Goal: Task Accomplishment & Management: Complete application form

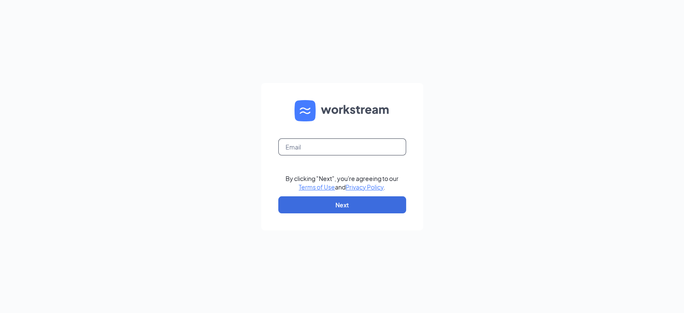
click at [327, 145] on input "text" at bounding box center [342, 146] width 128 height 17
type input "1968@bacusfoodscorp.com"
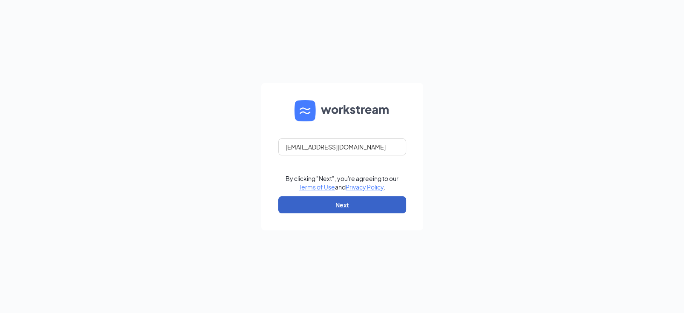
click at [336, 207] on button "Next" at bounding box center [342, 204] width 128 height 17
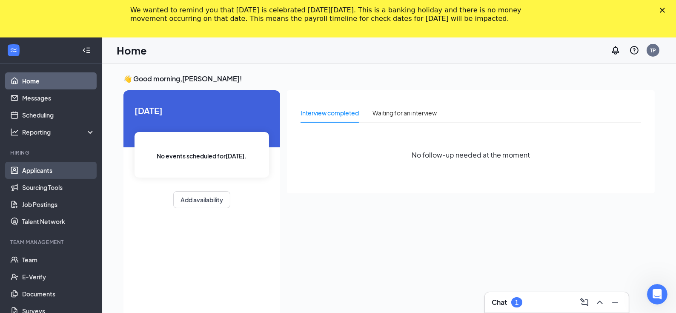
click at [58, 167] on link "Applicants" at bounding box center [58, 170] width 73 height 17
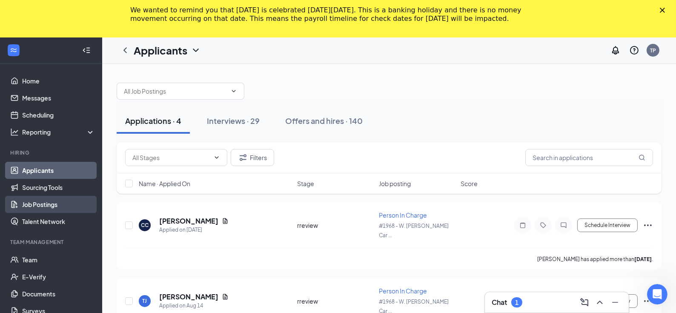
click at [36, 210] on link "Job Postings" at bounding box center [58, 204] width 73 height 17
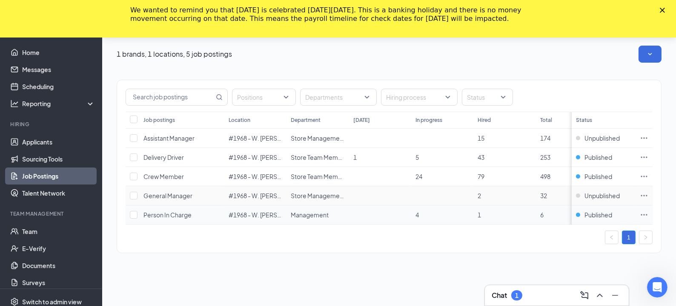
scroll to position [44, 0]
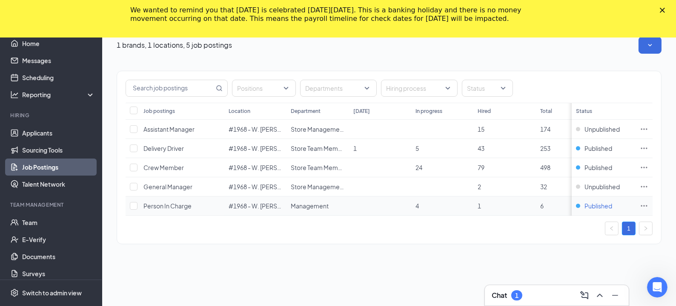
click at [588, 201] on div "Published" at bounding box center [603, 205] width 55 height 9
click at [604, 163] on span "Published" at bounding box center [599, 167] width 28 height 9
click at [648, 163] on icon "Ellipses" at bounding box center [644, 167] width 9 height 9
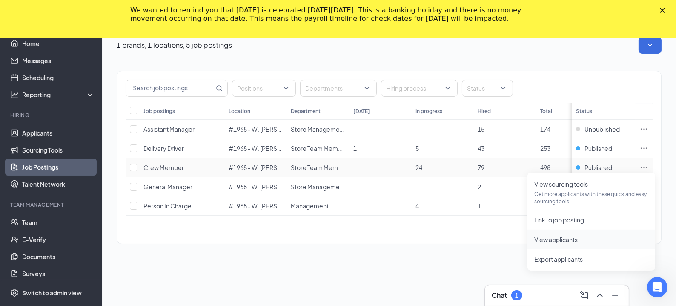
click at [580, 235] on span "View applicants" at bounding box center [592, 239] width 114 height 9
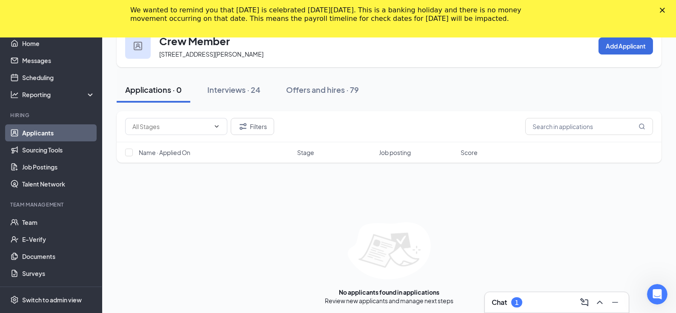
scroll to position [51, 0]
click at [520, 308] on div "Chat 1" at bounding box center [557, 303] width 130 height 14
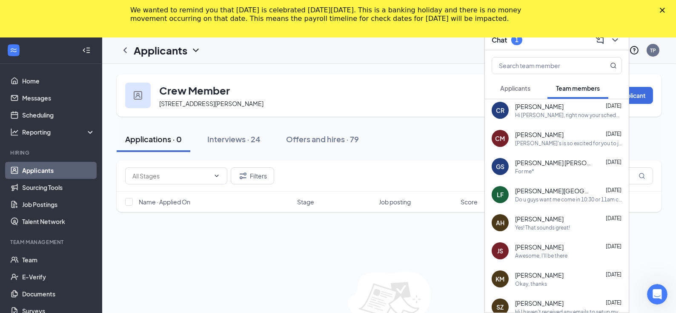
scroll to position [0, 0]
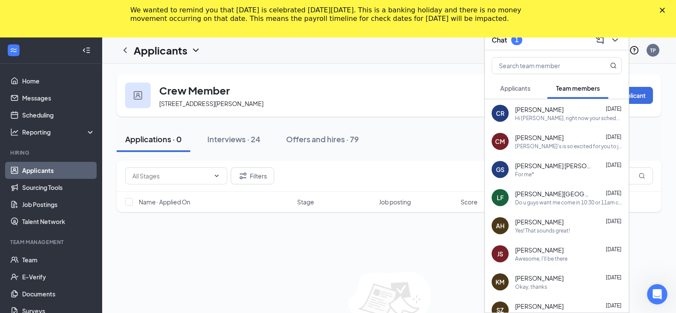
click at [425, 141] on div "Applications · 0 Interviews · 24 Offers and hires · 79" at bounding box center [389, 139] width 545 height 26
click at [618, 44] on icon "ChevronDown" at bounding box center [615, 40] width 10 height 10
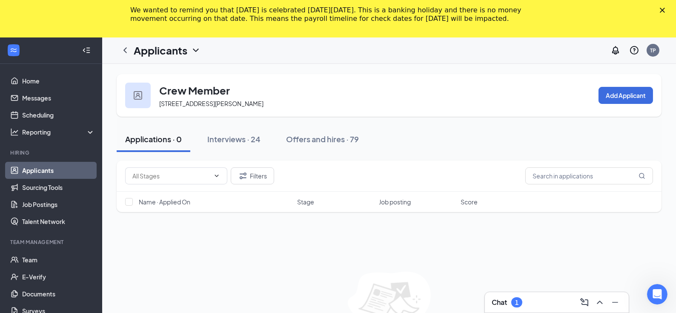
click at [665, 11] on polygon "Close" at bounding box center [662, 10] width 5 height 5
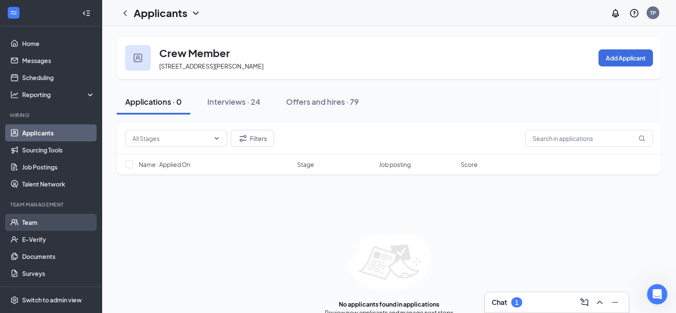
click at [51, 227] on link "Team" at bounding box center [58, 222] width 73 height 17
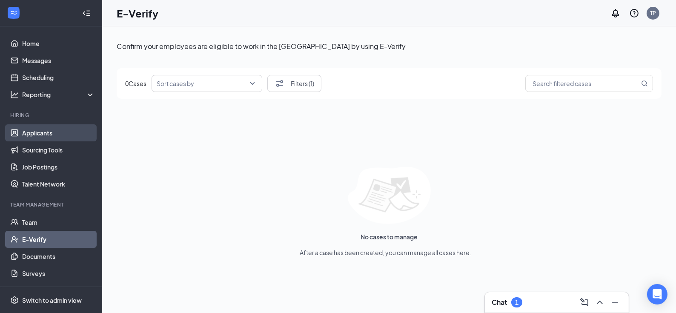
click at [49, 135] on link "Applicants" at bounding box center [58, 132] width 73 height 17
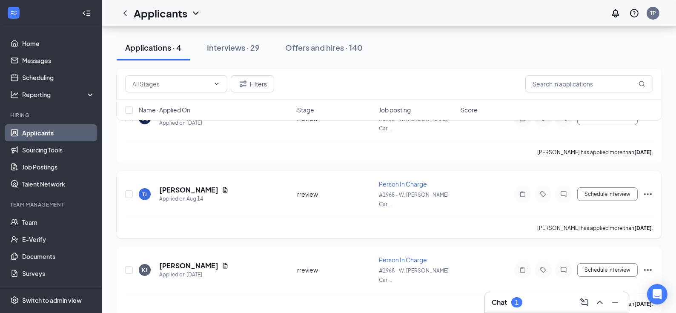
scroll to position [47, 0]
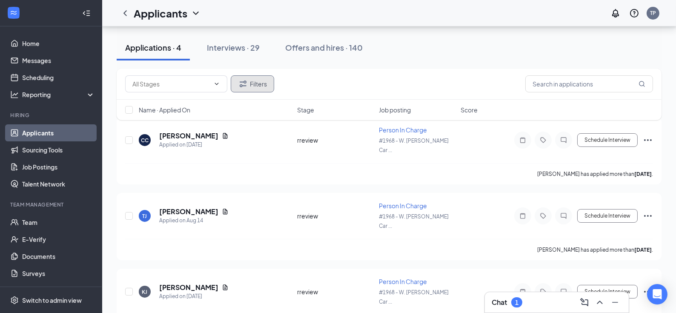
click at [244, 84] on icon "Filter" at bounding box center [243, 84] width 10 height 10
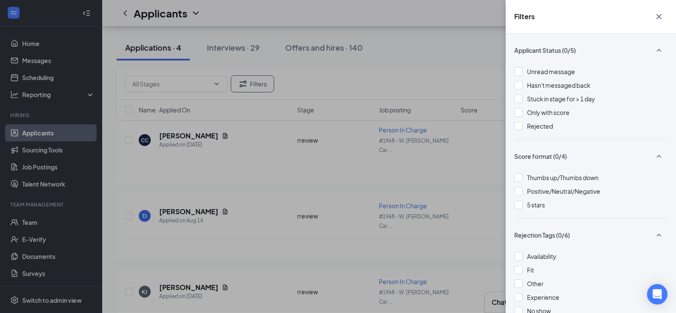
click at [380, 77] on div "Filters Applicant Status (0/5) Unread message Hasn't messaged back Stuck in sta…" at bounding box center [338, 156] width 676 height 313
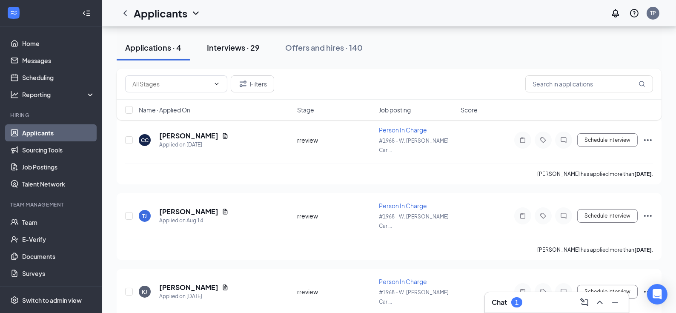
click at [233, 51] on div "Interviews · 29" at bounding box center [233, 47] width 53 height 11
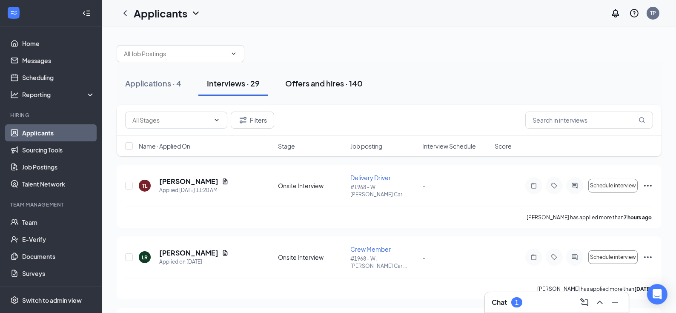
click at [334, 86] on div "Offers and hires · 140" at bounding box center [324, 83] width 78 height 11
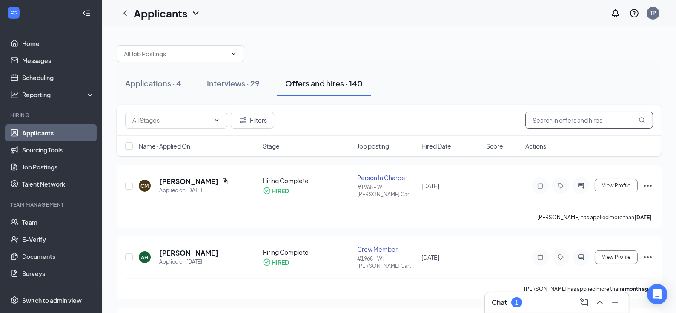
click at [588, 120] on input "text" at bounding box center [590, 120] width 128 height 17
type input "jeff"
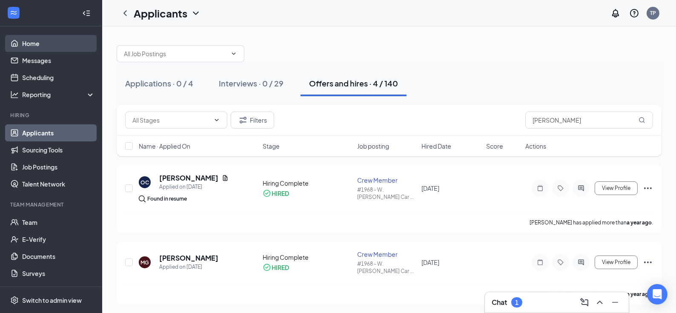
click at [58, 45] on link "Home" at bounding box center [58, 43] width 73 height 17
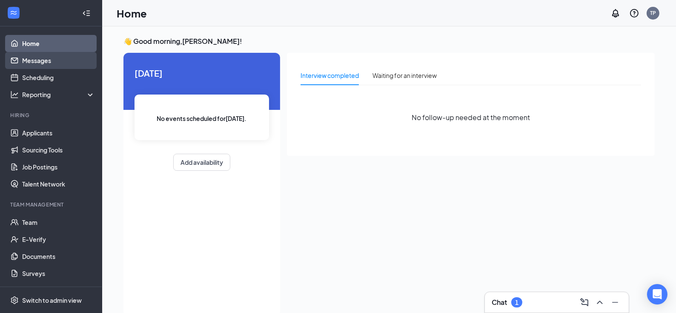
click at [55, 65] on link "Messages" at bounding box center [58, 60] width 73 height 17
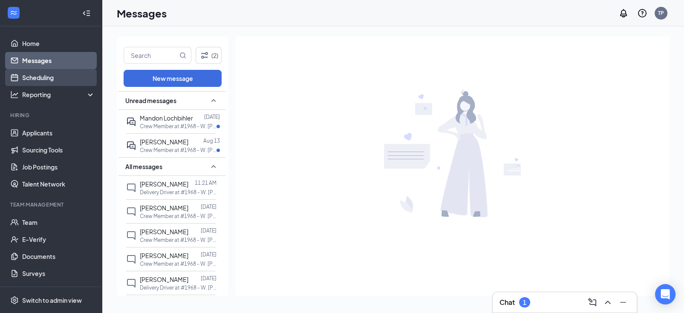
click at [53, 77] on link "Scheduling" at bounding box center [58, 77] width 73 height 17
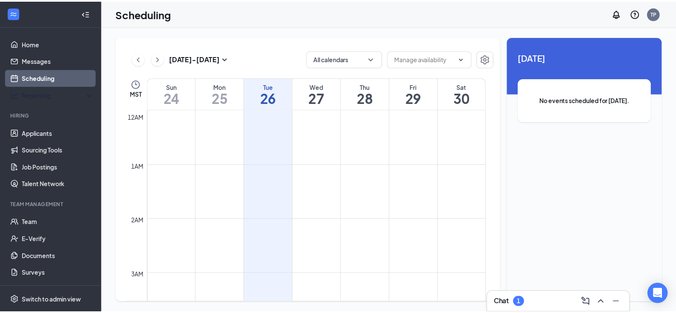
scroll to position [419, 0]
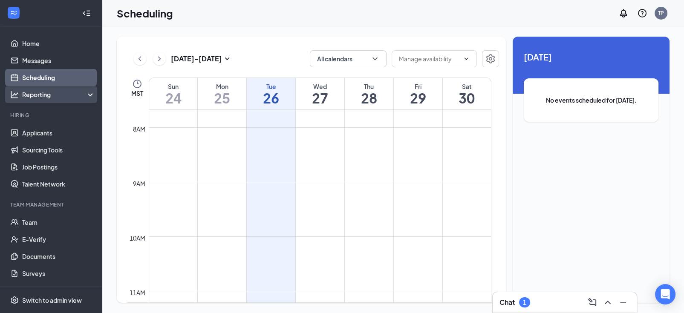
click at [48, 93] on div "Reporting" at bounding box center [58, 94] width 73 height 9
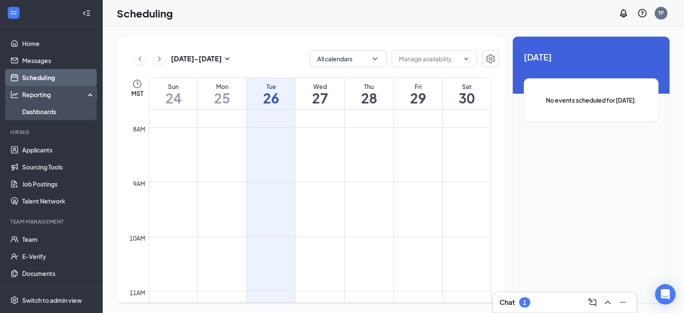
click at [47, 108] on link "Dashboards" at bounding box center [58, 111] width 73 height 17
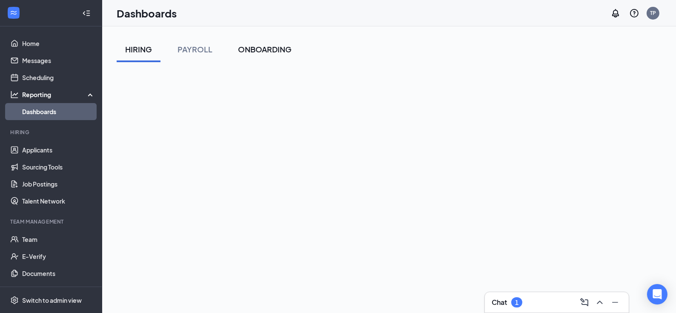
click at [260, 52] on div "ONBOARDING" at bounding box center [265, 49] width 54 height 11
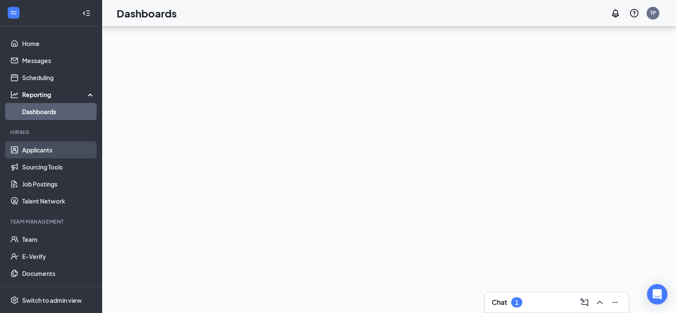
click at [45, 149] on link "Applicants" at bounding box center [58, 149] width 73 height 17
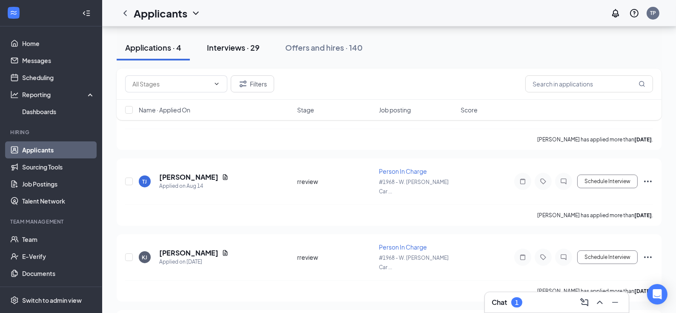
click at [247, 39] on button "Interviews · 29" at bounding box center [233, 48] width 70 height 26
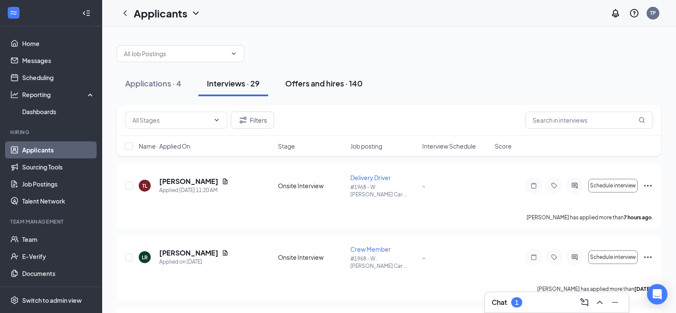
click at [319, 83] on div "Offers and hires · 140" at bounding box center [324, 83] width 78 height 11
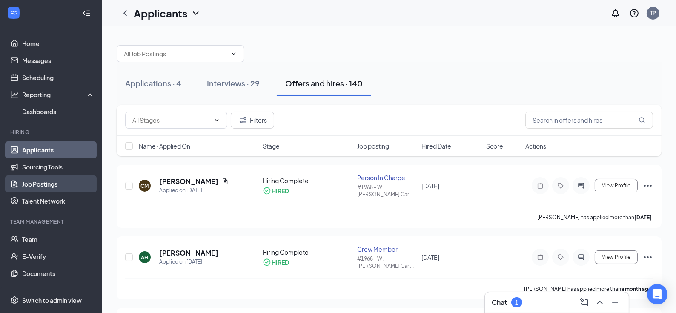
click at [56, 187] on link "Job Postings" at bounding box center [58, 183] width 73 height 17
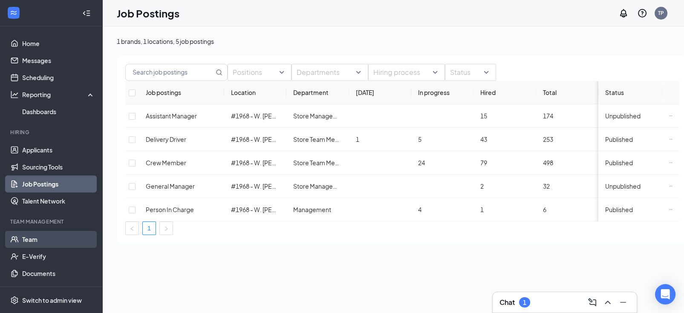
click at [34, 241] on link "Team" at bounding box center [58, 239] width 73 height 17
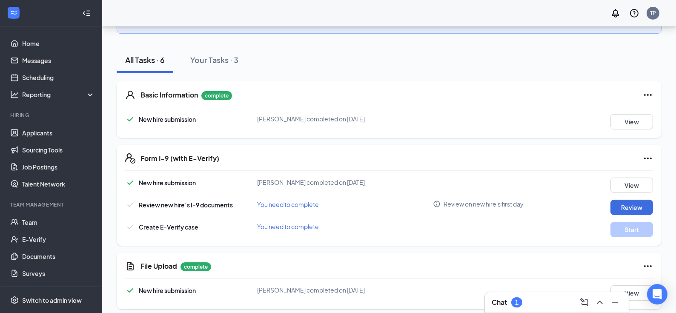
scroll to position [189, 0]
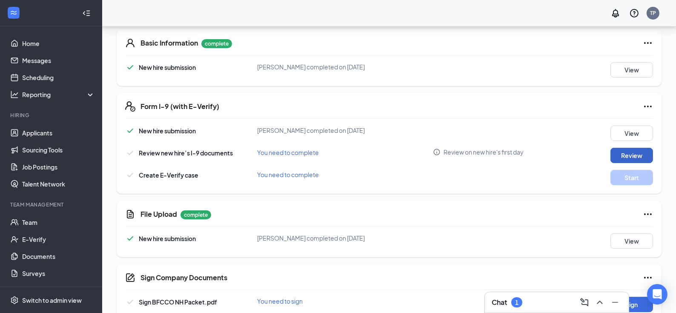
click at [618, 151] on button "Review" at bounding box center [632, 155] width 43 height 15
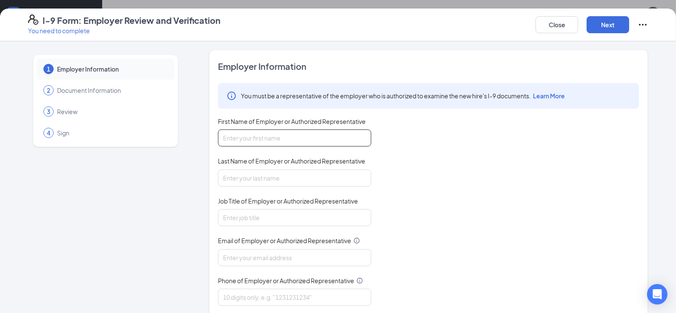
click at [287, 141] on input "First Name of Employer or Authorized Representative" at bounding box center [294, 137] width 153 height 17
type input "Damon"
click at [275, 181] on input "Last Name of Employer or Authorized Representative" at bounding box center [294, 178] width 153 height 17
type input "Hebert"
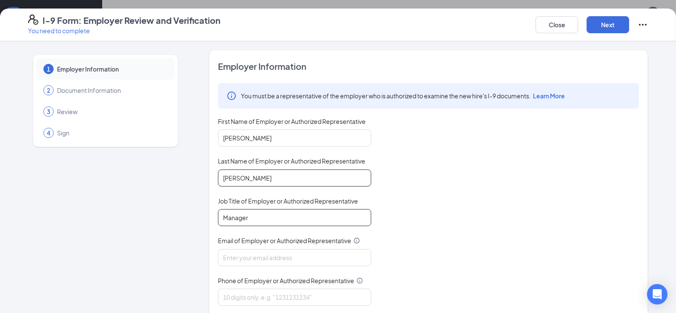
type input "Manager"
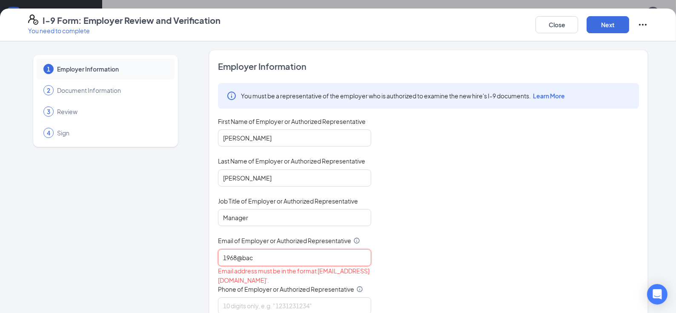
type input "1968@bacusfoodscorp.com"
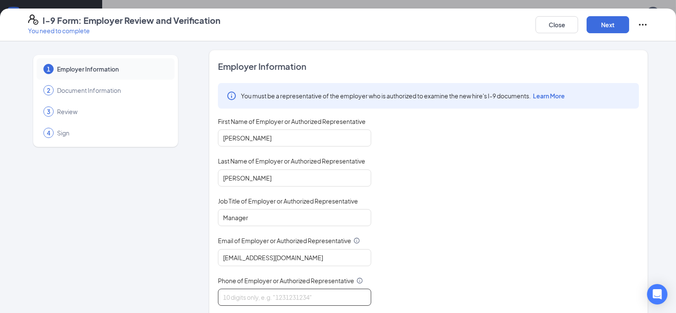
click at [276, 290] on input "Phone of Employer or Authorized Representative" at bounding box center [294, 297] width 153 height 17
click at [449, 242] on div "You must be a representative of the employer who is authorized to examine the n…" at bounding box center [428, 194] width 421 height 223
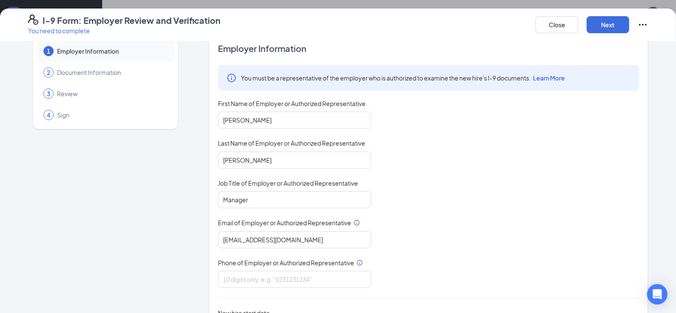
scroll to position [47, 0]
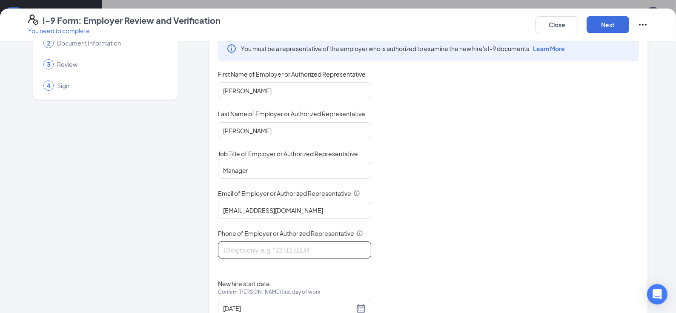
click at [294, 252] on input "Phone of Employer or Authorized Representative" at bounding box center [294, 249] width 153 height 17
type input "7202252213"
click at [493, 218] on div "You must be a representative of the employer who is authorized to examine the n…" at bounding box center [428, 147] width 421 height 223
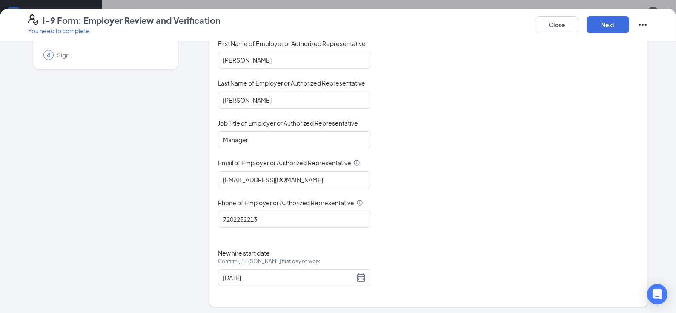
scroll to position [206, 0]
click at [612, 29] on button "Next" at bounding box center [608, 24] width 43 height 17
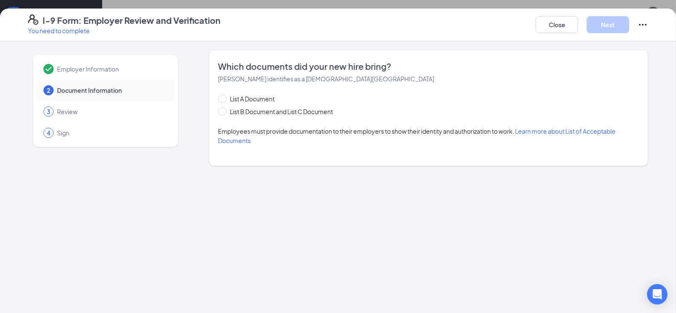
scroll to position [0, 0]
click at [257, 99] on span "List A Document" at bounding box center [253, 98] width 52 height 9
click at [224, 99] on input "List A Document" at bounding box center [221, 98] width 6 height 6
radio input "true"
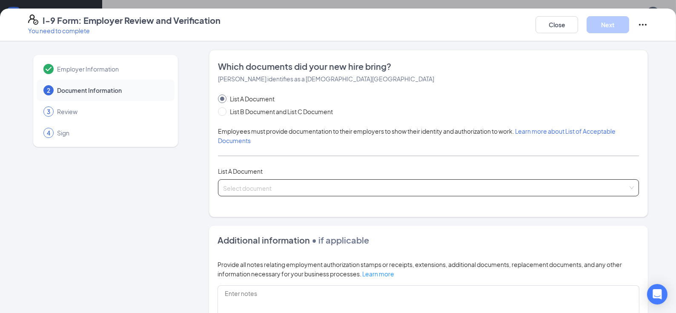
click at [256, 189] on input "search" at bounding box center [425, 186] width 405 height 13
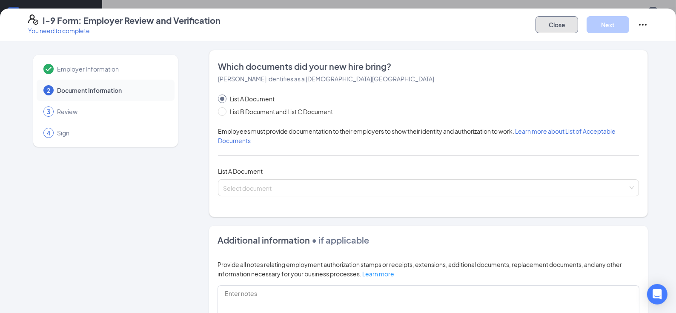
click at [548, 29] on button "Close" at bounding box center [557, 24] width 43 height 17
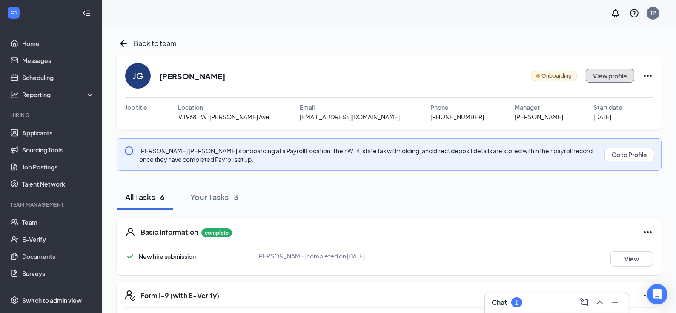
click at [605, 78] on button "View profile" at bounding box center [610, 76] width 49 height 14
click at [649, 76] on icon "Ellipses" at bounding box center [648, 76] width 10 height 10
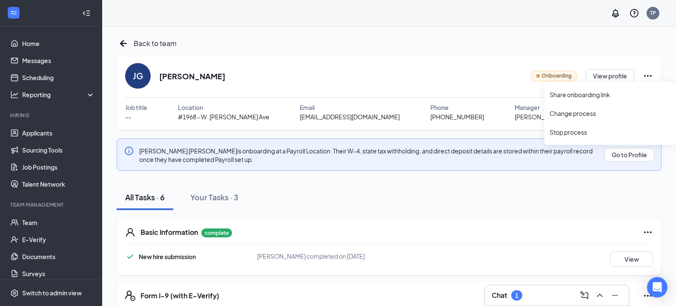
click at [649, 76] on icon "Ellipses" at bounding box center [648, 76] width 10 height 10
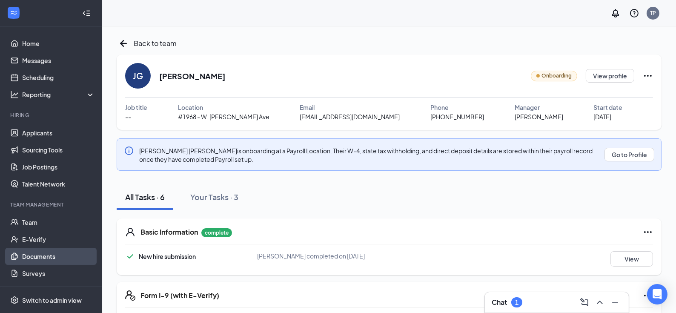
click at [59, 262] on link "Documents" at bounding box center [58, 256] width 73 height 17
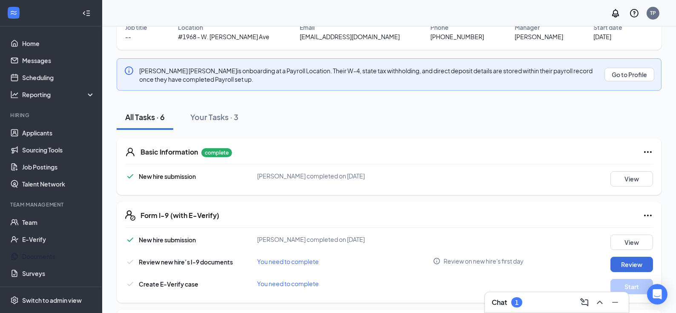
scroll to position [189, 0]
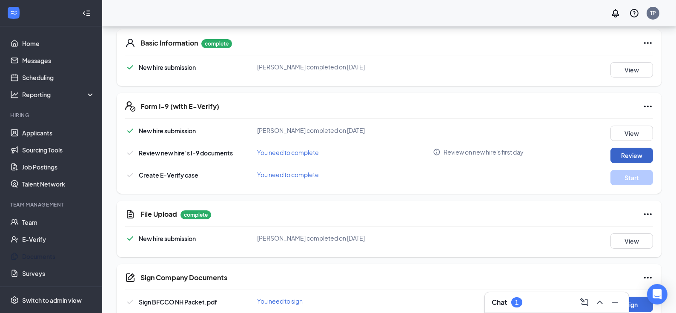
click at [629, 156] on button "Review" at bounding box center [632, 155] width 43 height 15
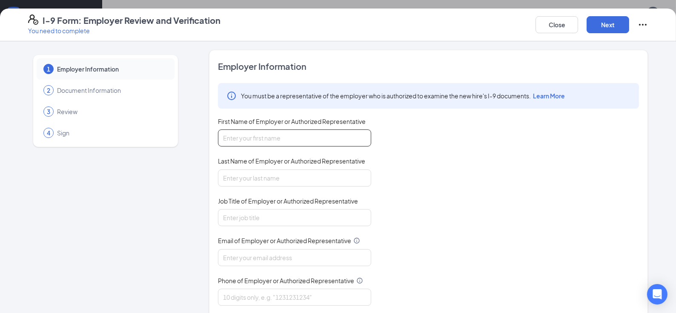
click at [281, 141] on input "First Name of Employer or Authorized Representative" at bounding box center [294, 137] width 153 height 17
type input "Damon"
click at [279, 179] on input "Last Name of Employer or Authorized Representative" at bounding box center [294, 178] width 153 height 17
type input "Hebert"
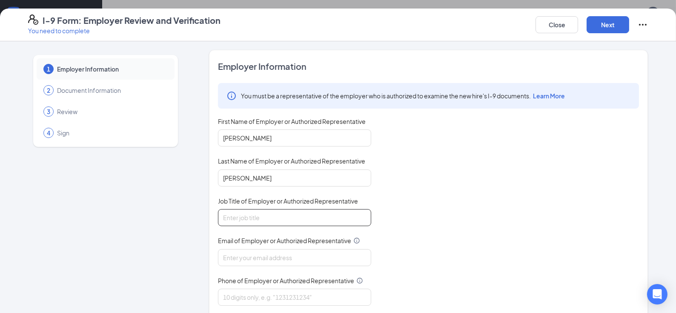
click at [266, 219] on input "Job Title of Employer or Authorized Representative" at bounding box center [294, 217] width 153 height 17
type input "Manager"
click at [286, 256] on input "Email of Employer or Authorized Representative" at bounding box center [294, 257] width 153 height 17
type input "1968@bacusfoodscorp.com"
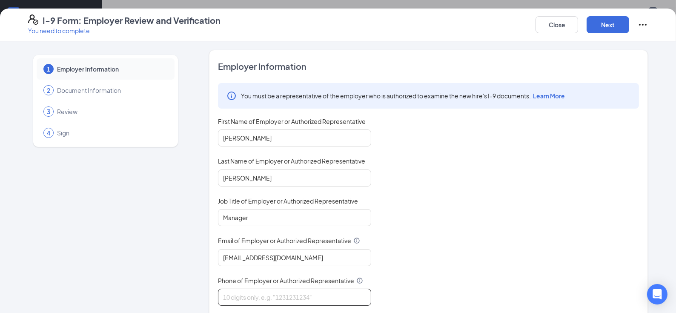
click at [281, 296] on input "Phone of Employer or Authorized Representative" at bounding box center [294, 297] width 153 height 17
type input "7202252213"
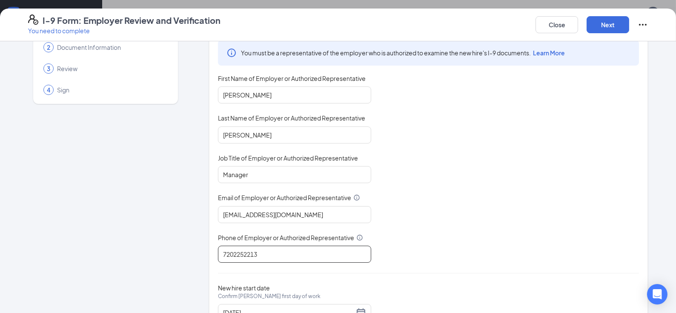
scroll to position [78, 0]
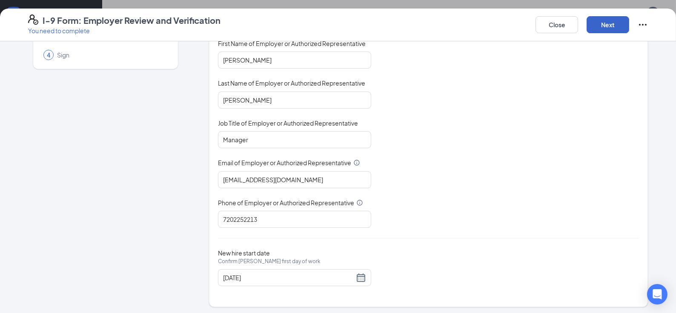
click at [603, 25] on button "Next" at bounding box center [608, 24] width 43 height 17
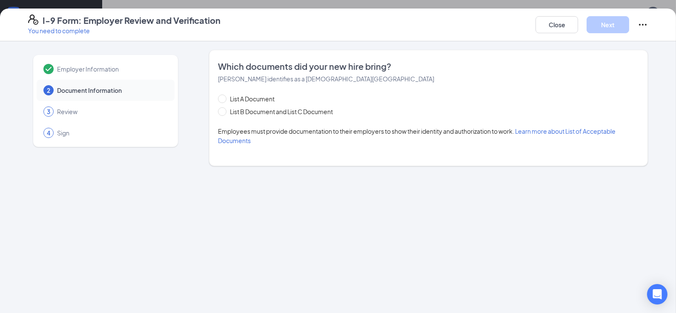
scroll to position [0, 0]
click at [255, 101] on span "List A Document" at bounding box center [253, 98] width 52 height 9
click at [224, 101] on input "List A Document" at bounding box center [221, 98] width 6 height 6
radio input "true"
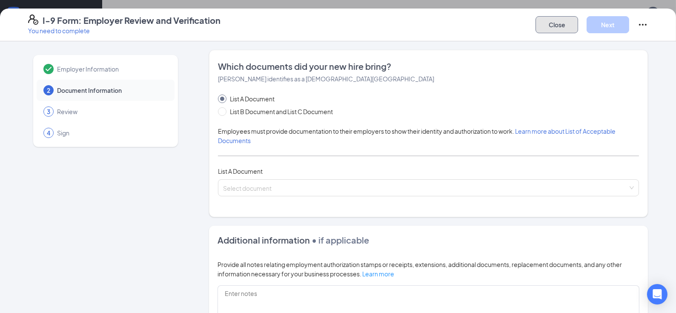
click at [557, 26] on button "Close" at bounding box center [557, 24] width 43 height 17
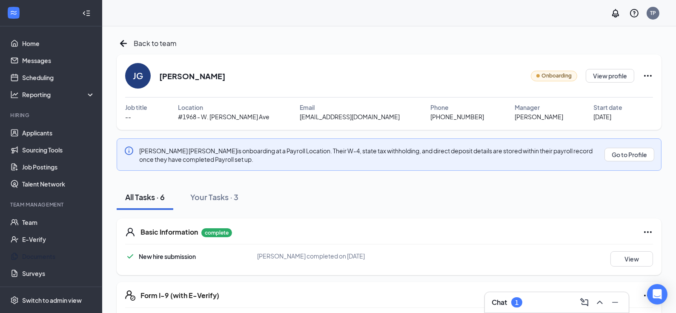
click at [645, 76] on icon "Ellipses" at bounding box center [648, 76] width 8 height 2
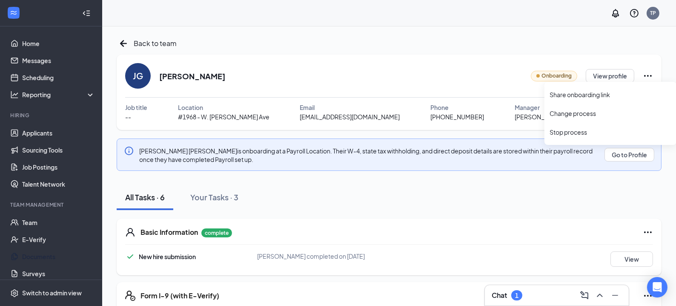
click at [293, 76] on div "JG Jeff Gottschalk Onboarding View profile" at bounding box center [389, 76] width 528 height 26
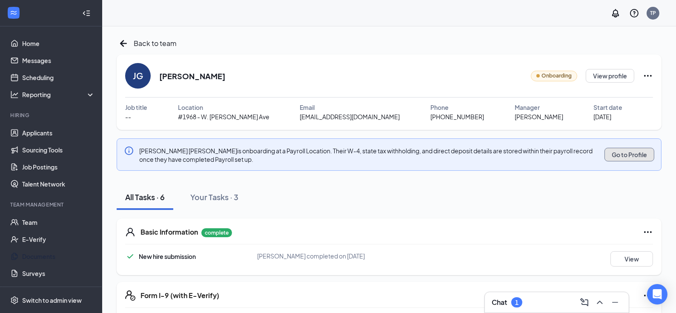
click at [617, 157] on button "Go to Profile" at bounding box center [630, 155] width 50 height 14
